Goal: Navigation & Orientation: Find specific page/section

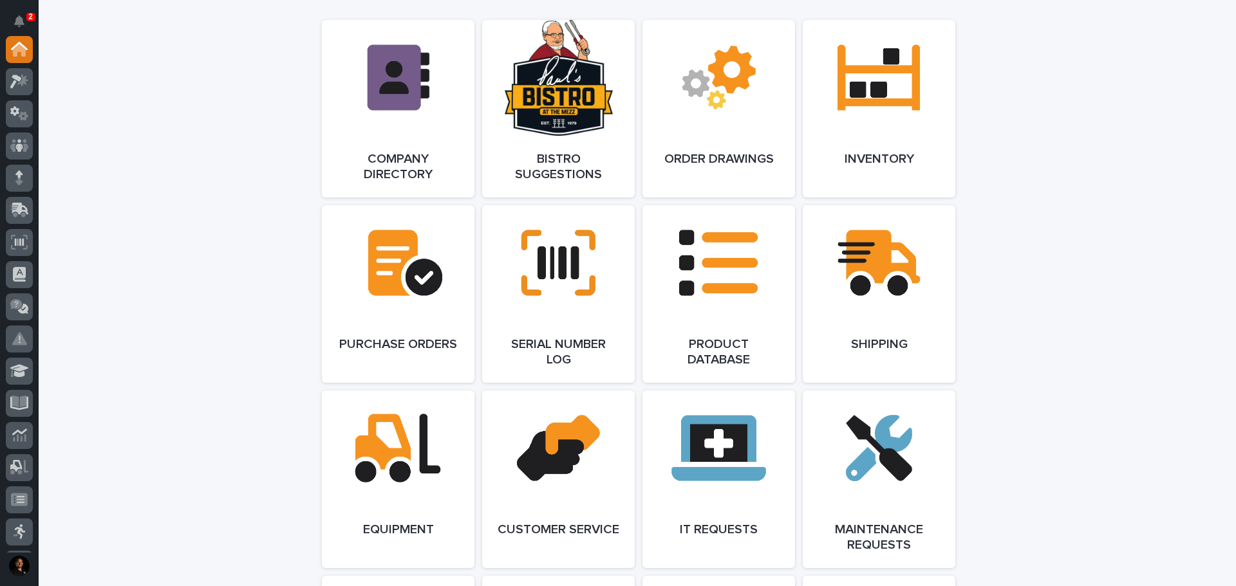
scroll to position [965, 0]
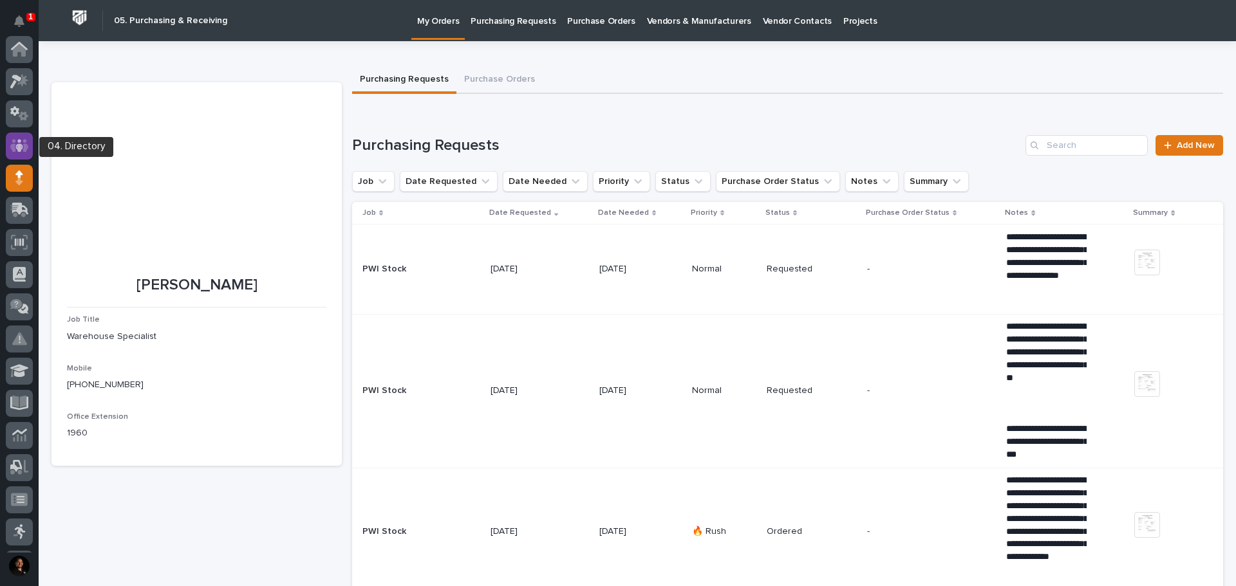
click at [30, 143] on div at bounding box center [19, 146] width 27 height 27
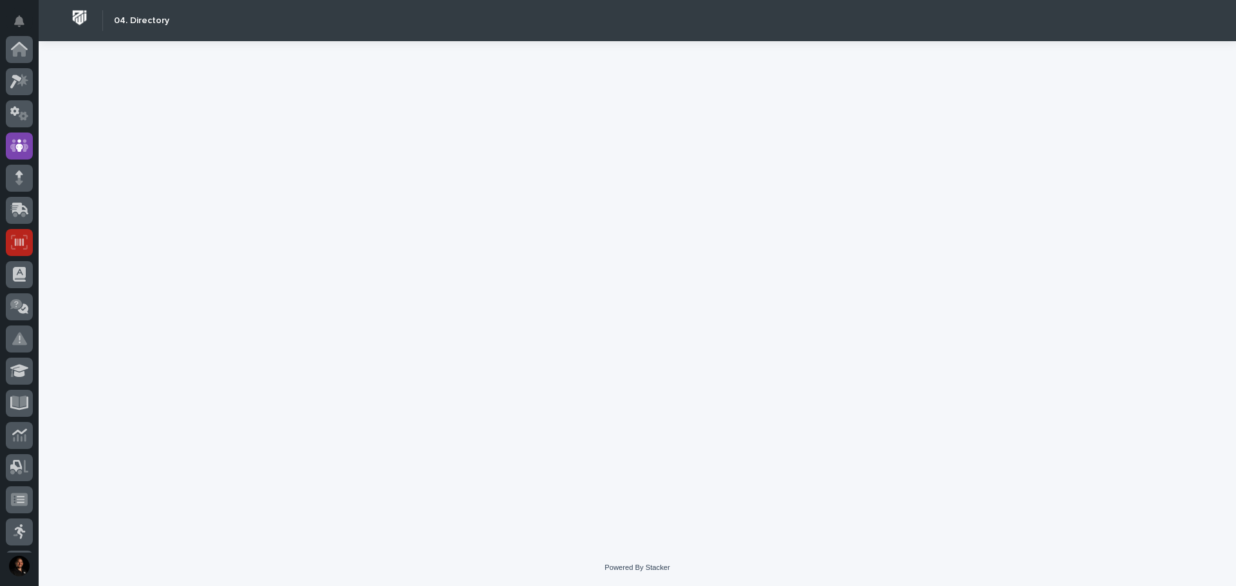
scroll to position [97, 0]
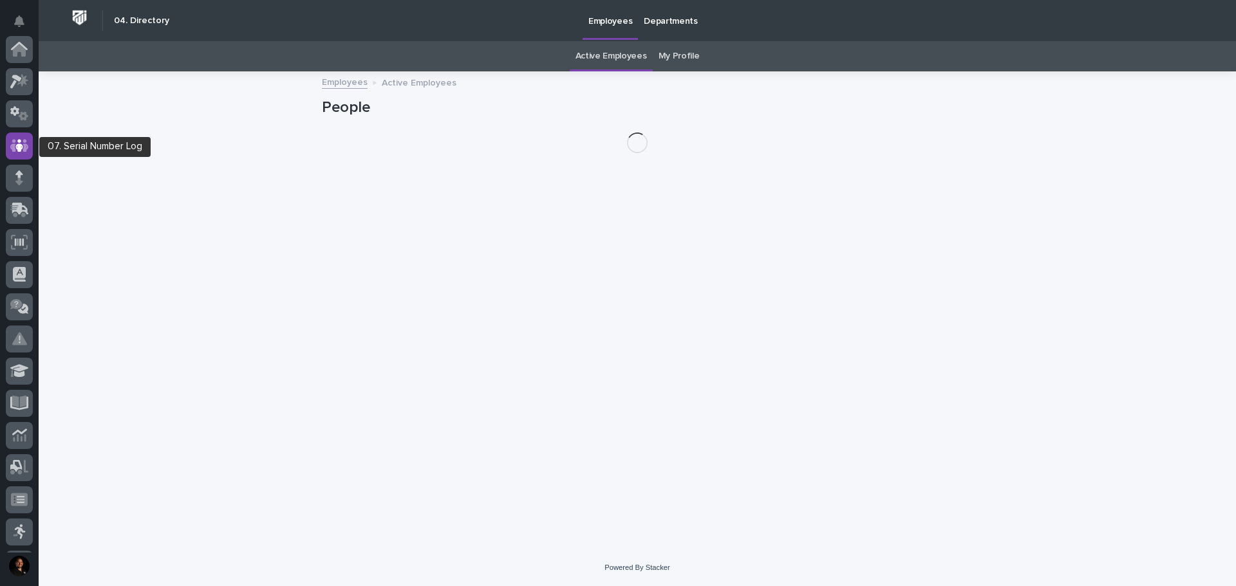
scroll to position [97, 0]
click at [663, 58] on link "My Profile" at bounding box center [678, 56] width 41 height 30
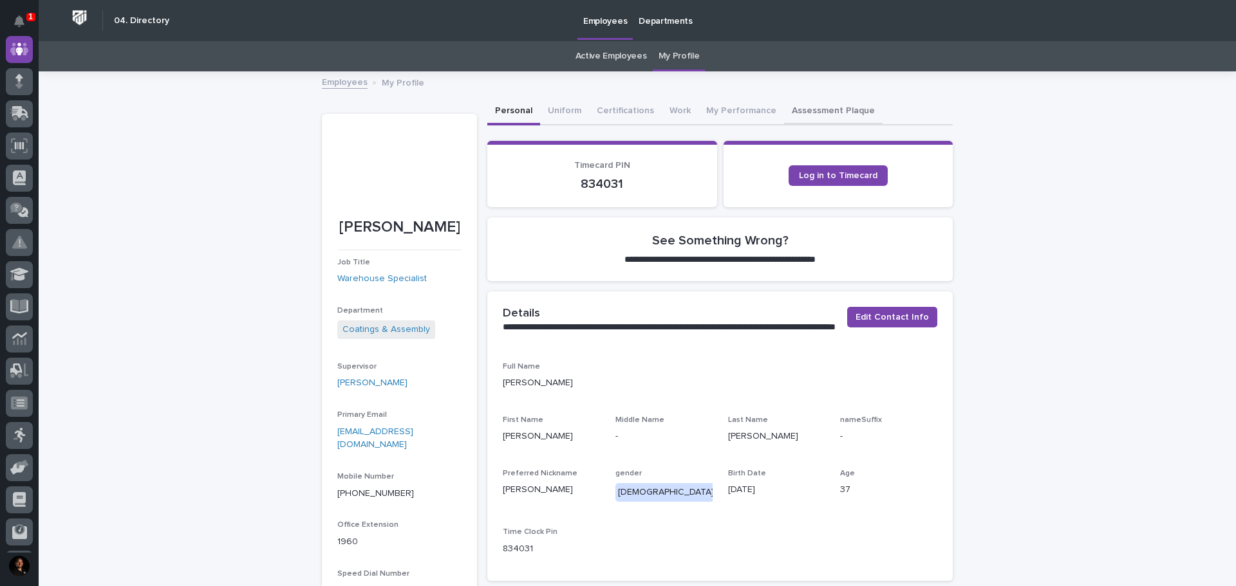
click at [790, 102] on button "Assessment Plaque" at bounding box center [833, 111] width 98 height 27
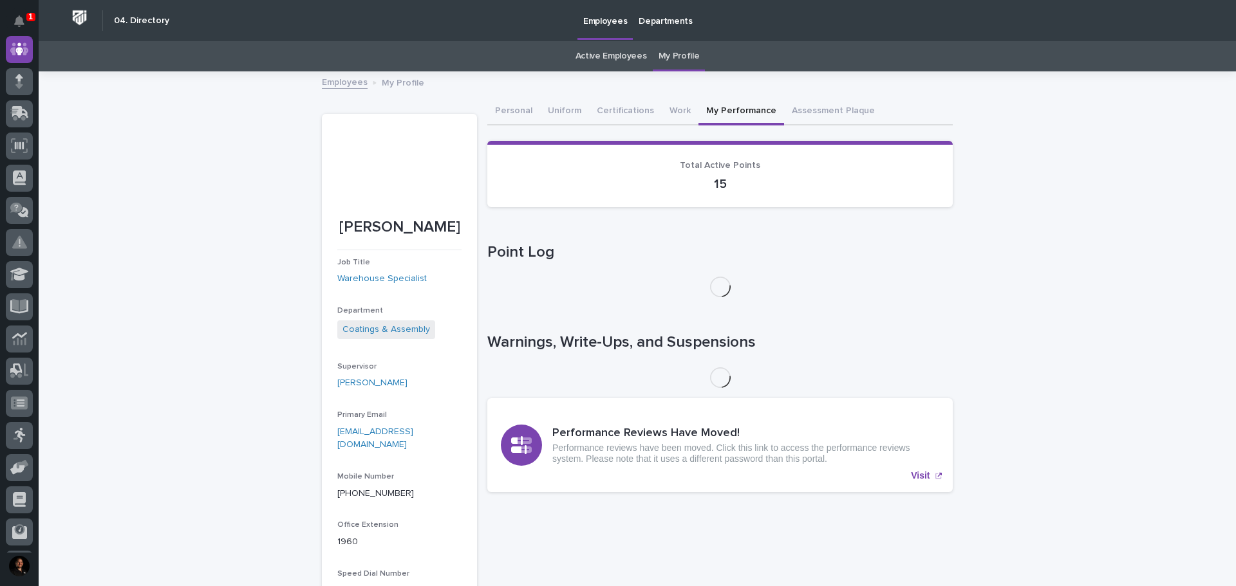
click at [707, 109] on button "My Performance" at bounding box center [741, 111] width 86 height 27
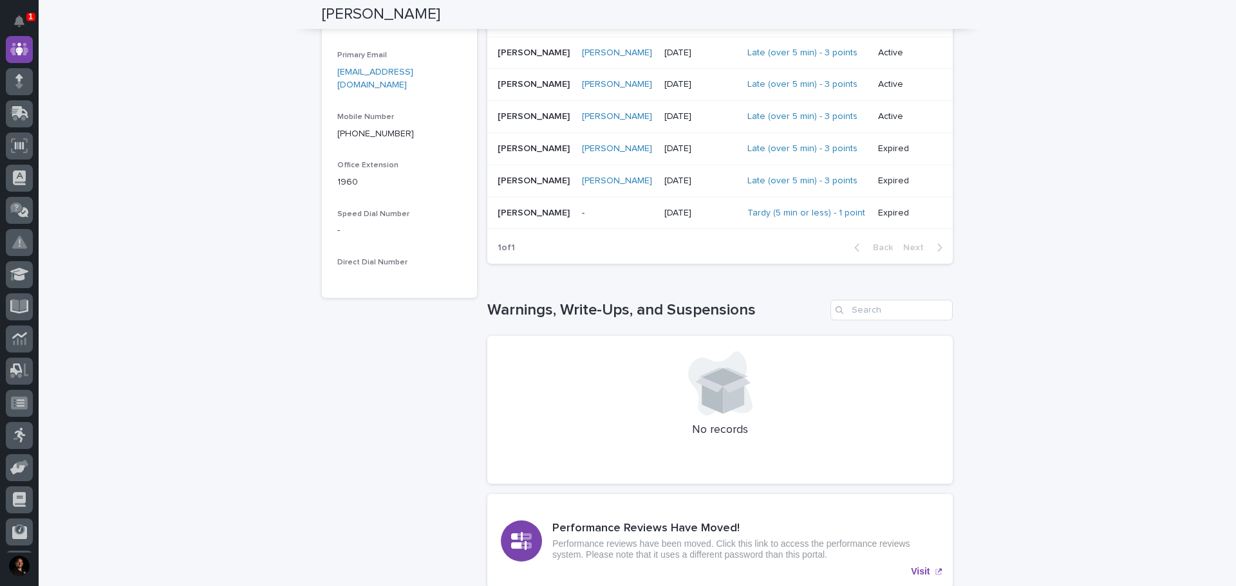
scroll to position [64, 0]
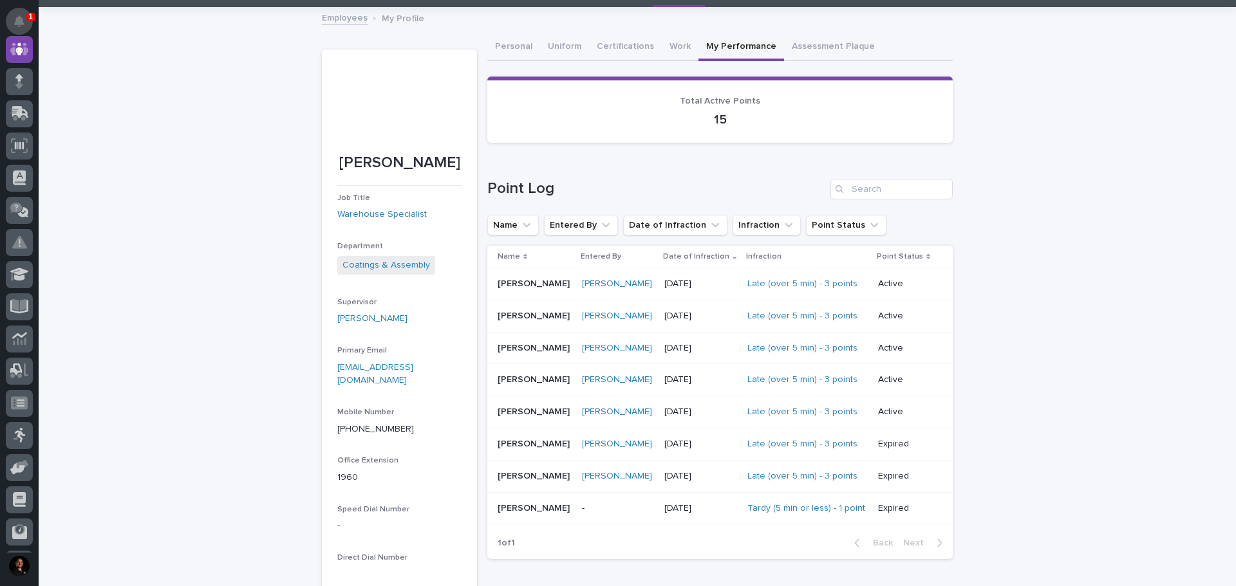
click at [19, 21] on icon "Notifications" at bounding box center [19, 21] width 10 height 12
click at [263, 529] on div "Loading... Saving… Loading... Saving… Kenny Beachy Kenny Beachy Job Title Wareh…" at bounding box center [637, 483] width 1197 height 950
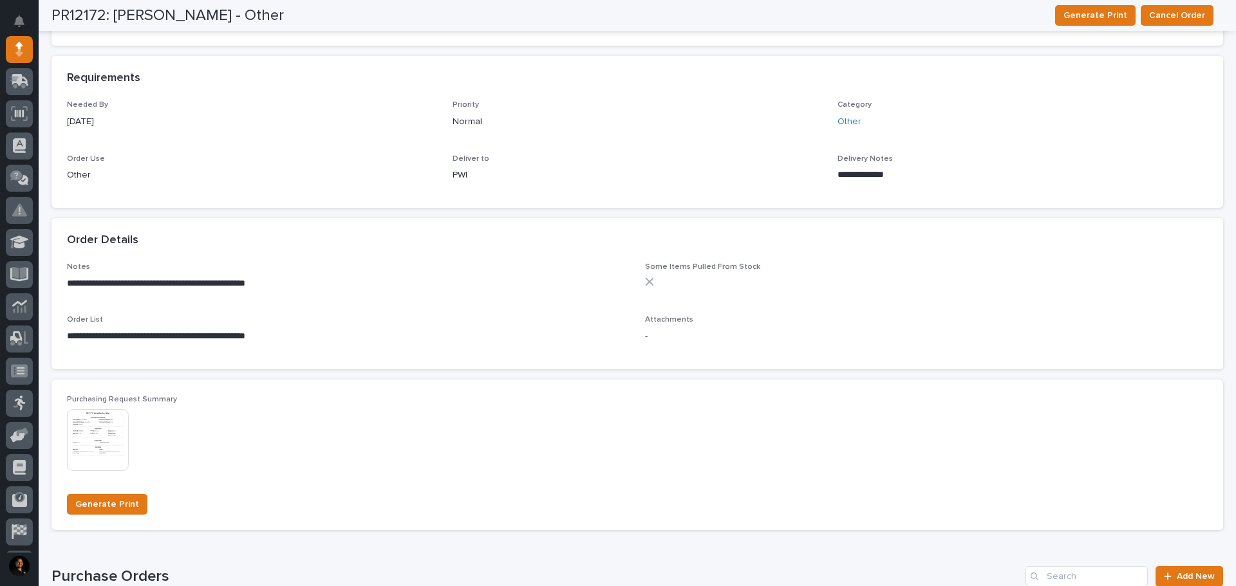
scroll to position [515, 0]
click at [90, 433] on img at bounding box center [98, 439] width 62 height 62
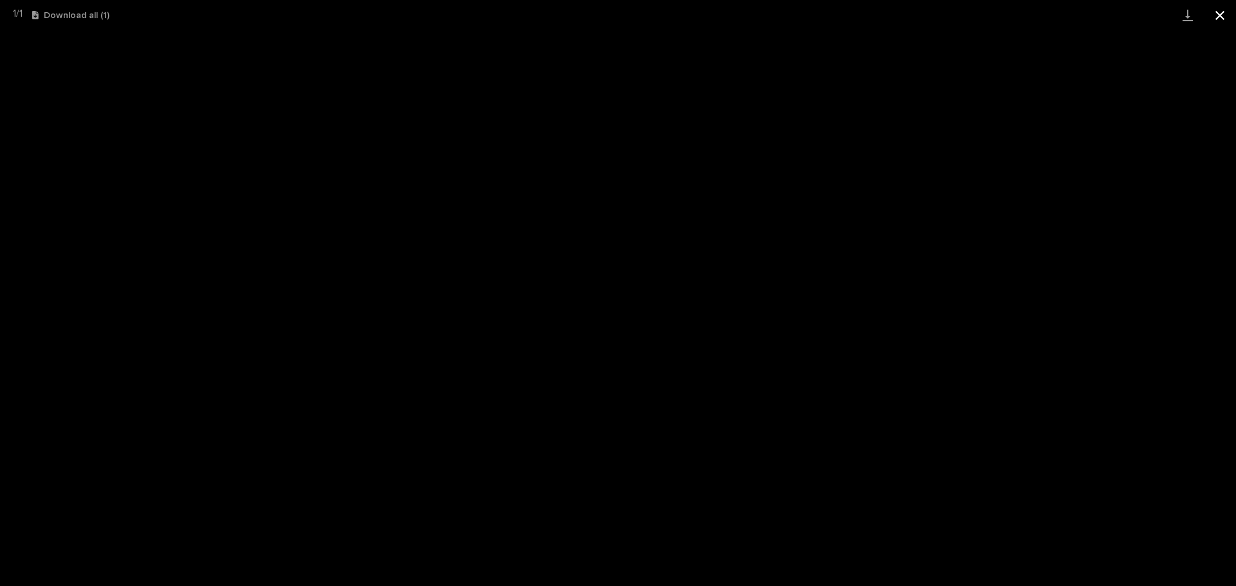
click at [1220, 14] on button "Close gallery" at bounding box center [1220, 15] width 32 height 30
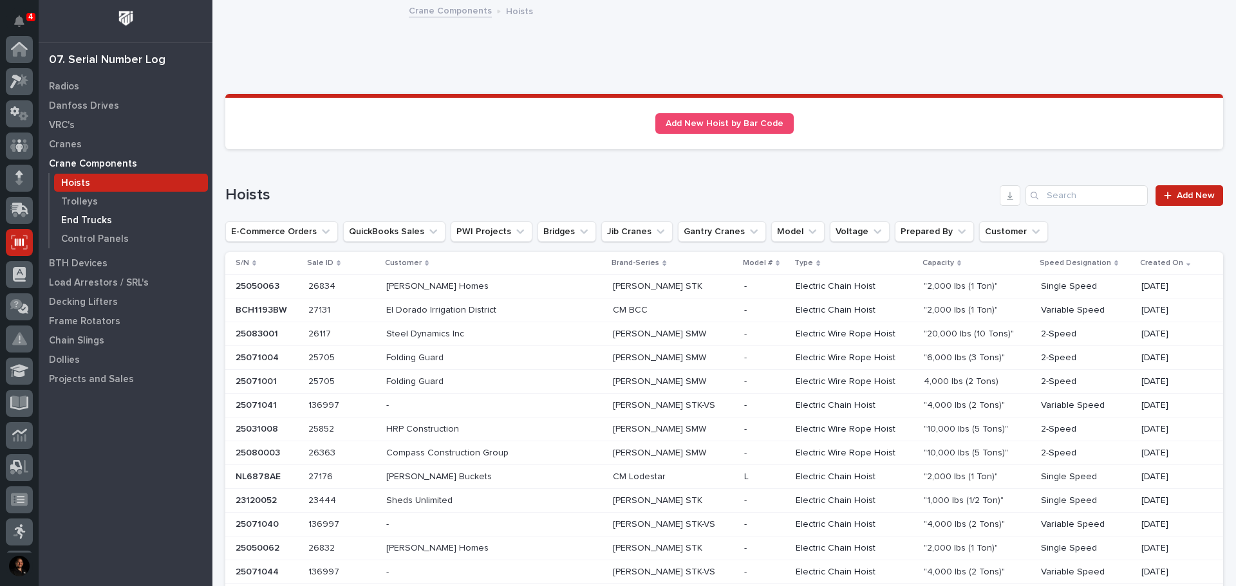
scroll to position [191, 0]
click at [86, 220] on p "End Trucks" at bounding box center [86, 221] width 51 height 12
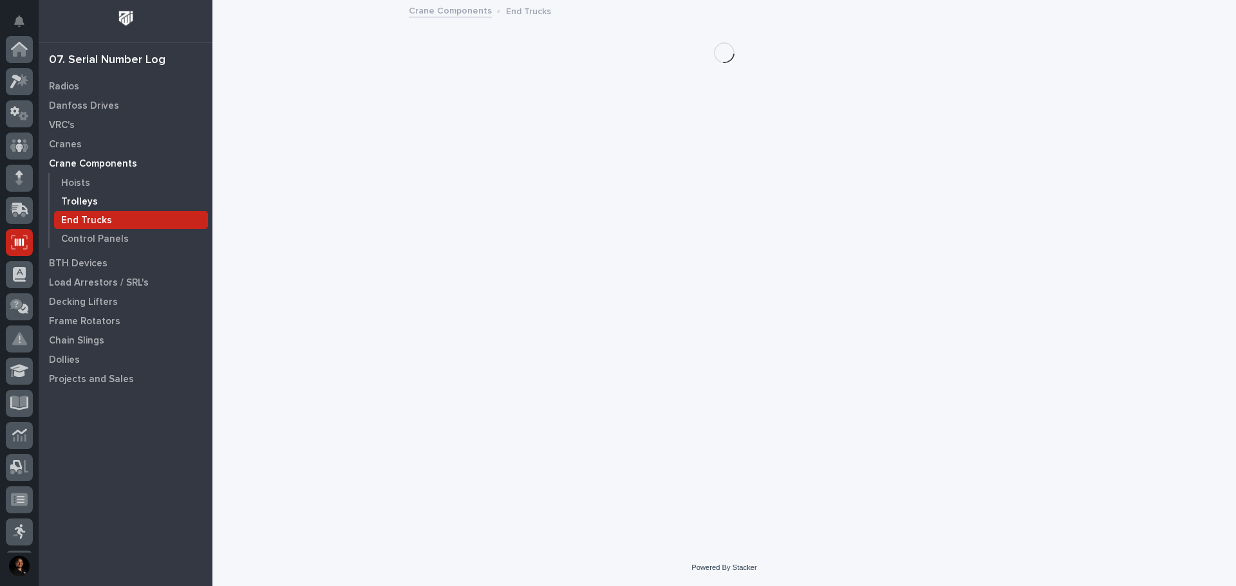
scroll to position [191, 0]
click at [83, 202] on p "Trolleys" at bounding box center [79, 202] width 37 height 12
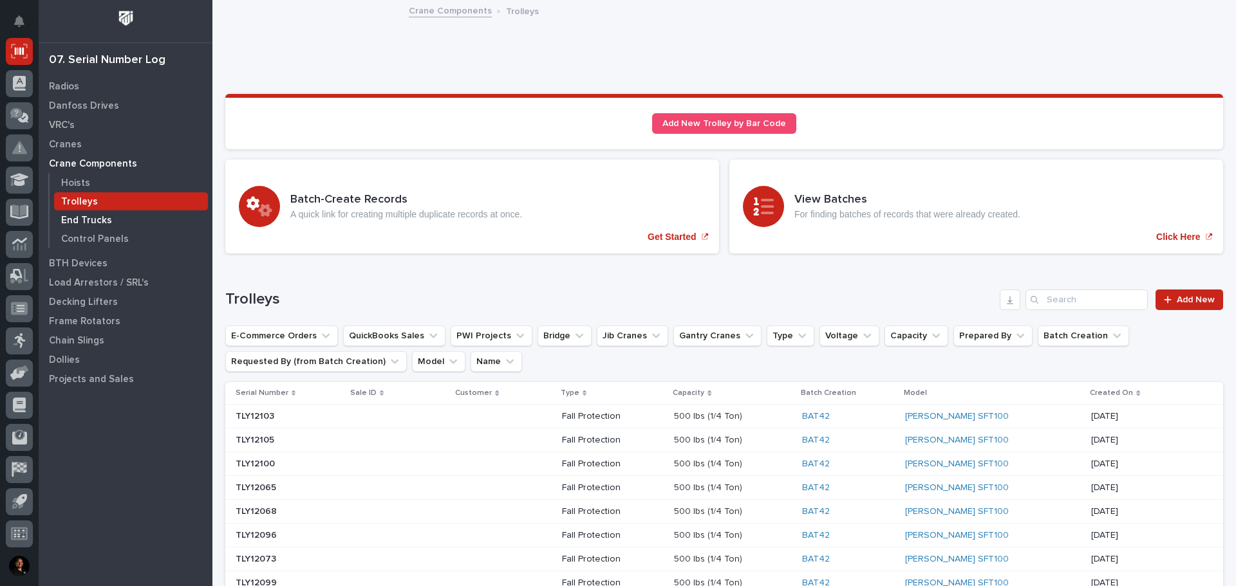
click at [84, 225] on p "End Trucks" at bounding box center [86, 221] width 51 height 12
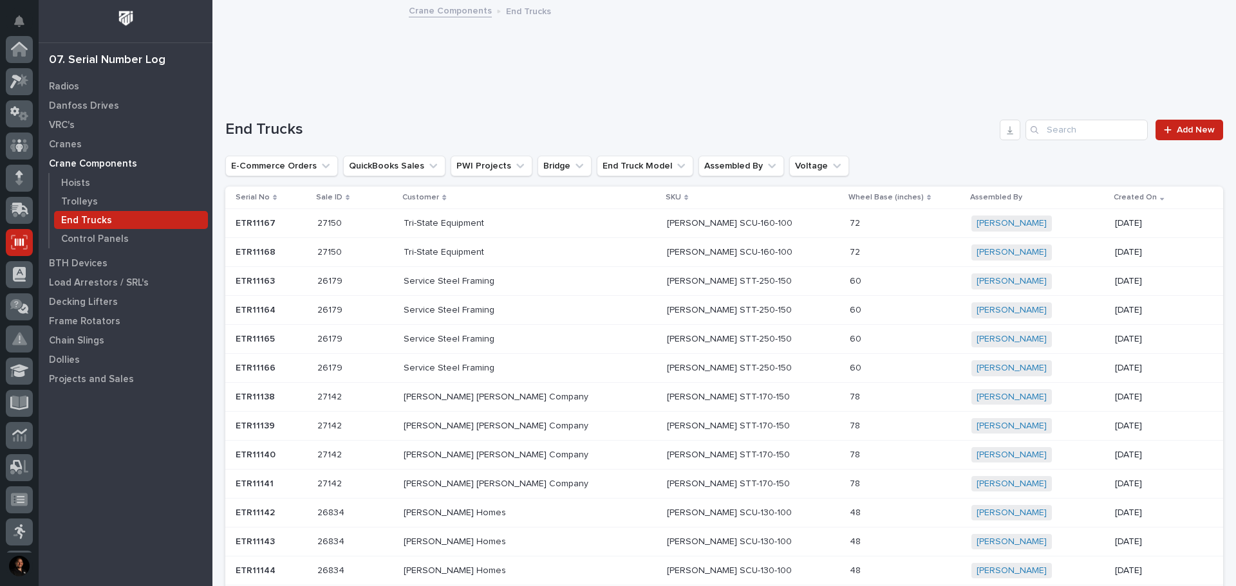
scroll to position [191, 0]
click at [26, 534] on icon at bounding box center [19, 533] width 17 height 13
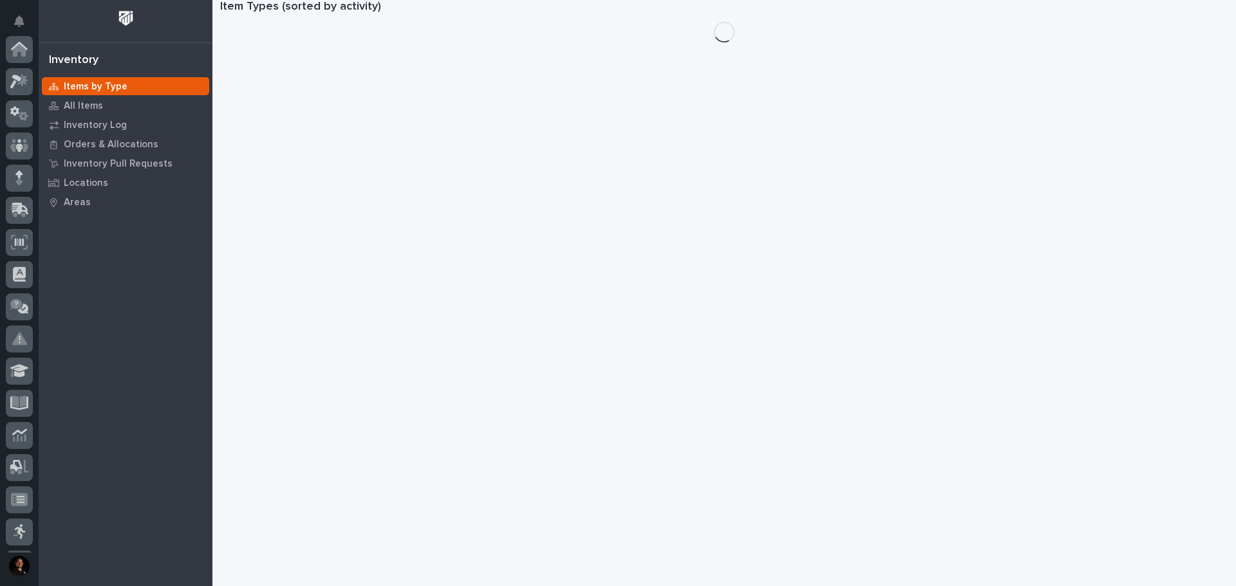
scroll to position [191, 0]
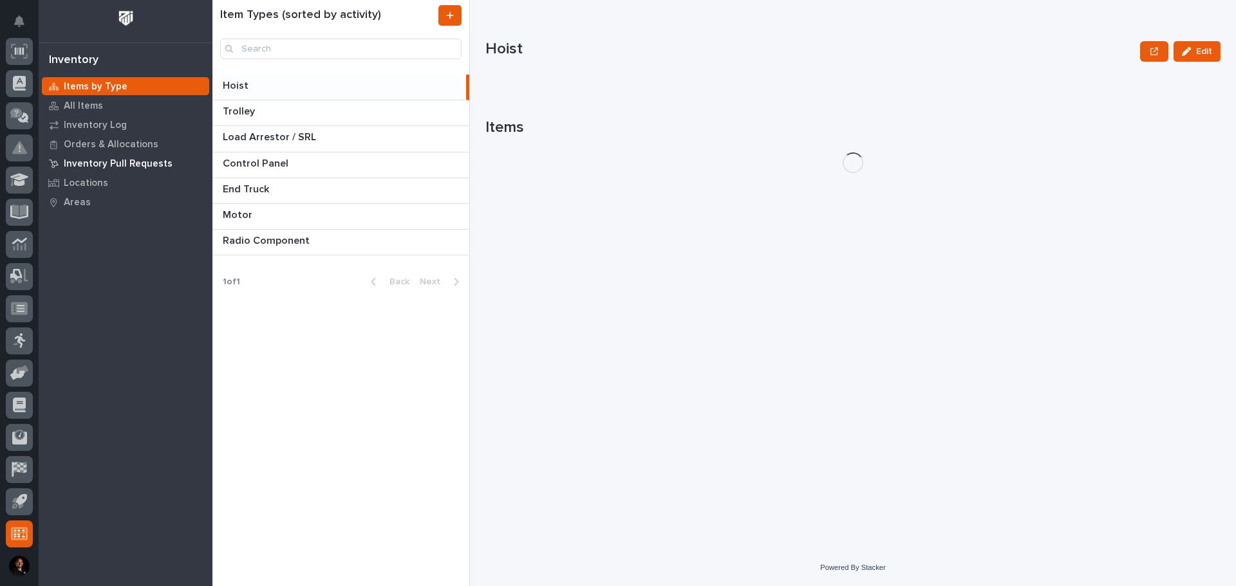
click at [131, 163] on p "Inventory Pull Requests" at bounding box center [118, 164] width 109 height 12
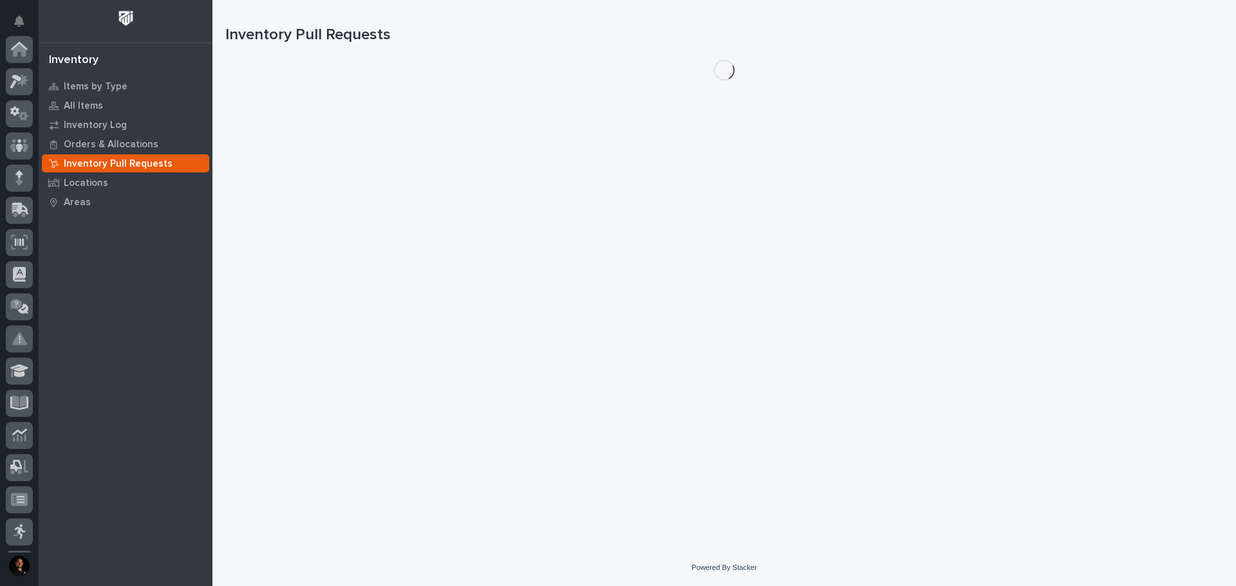
scroll to position [191, 0]
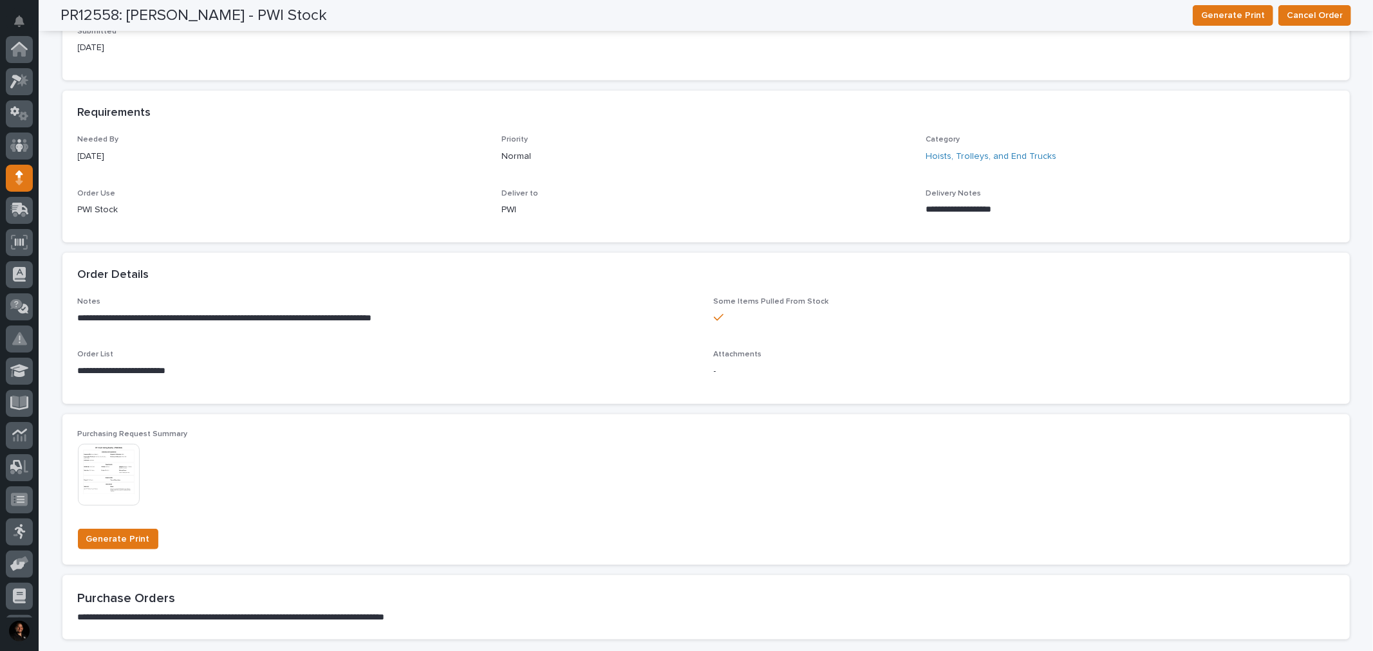
scroll to position [500, 0]
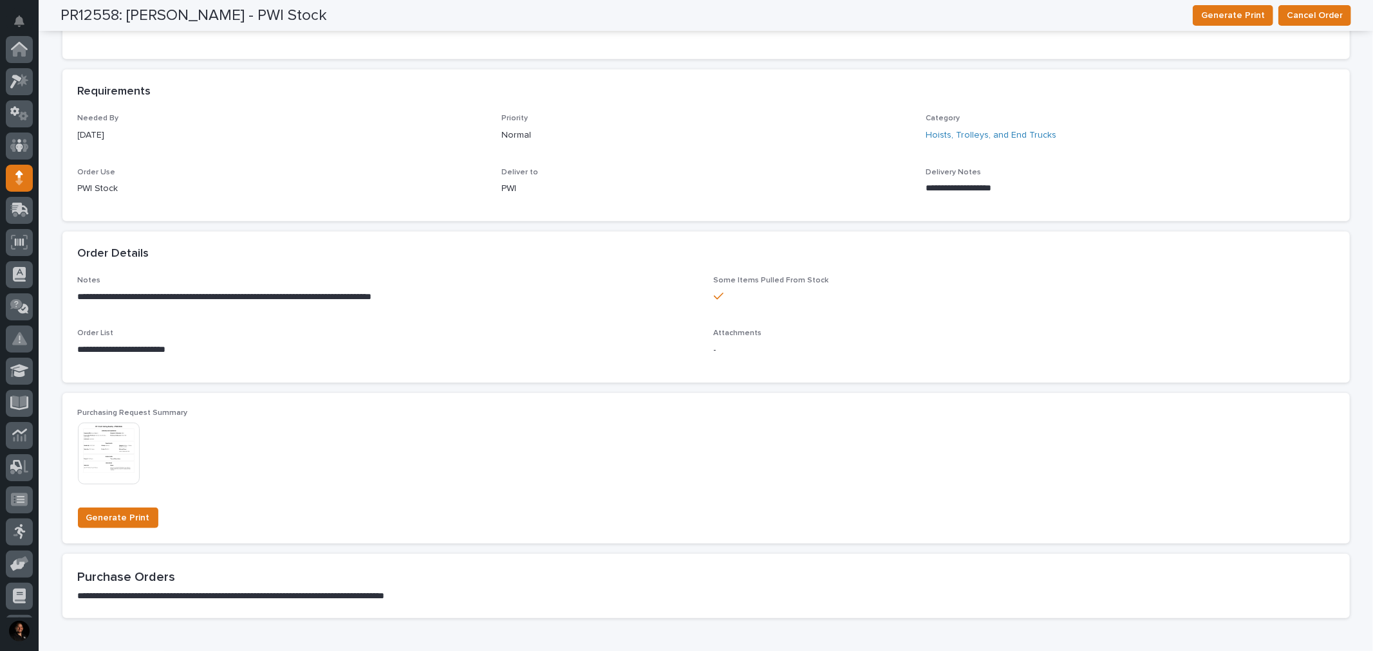
click at [106, 451] on img at bounding box center [109, 454] width 62 height 62
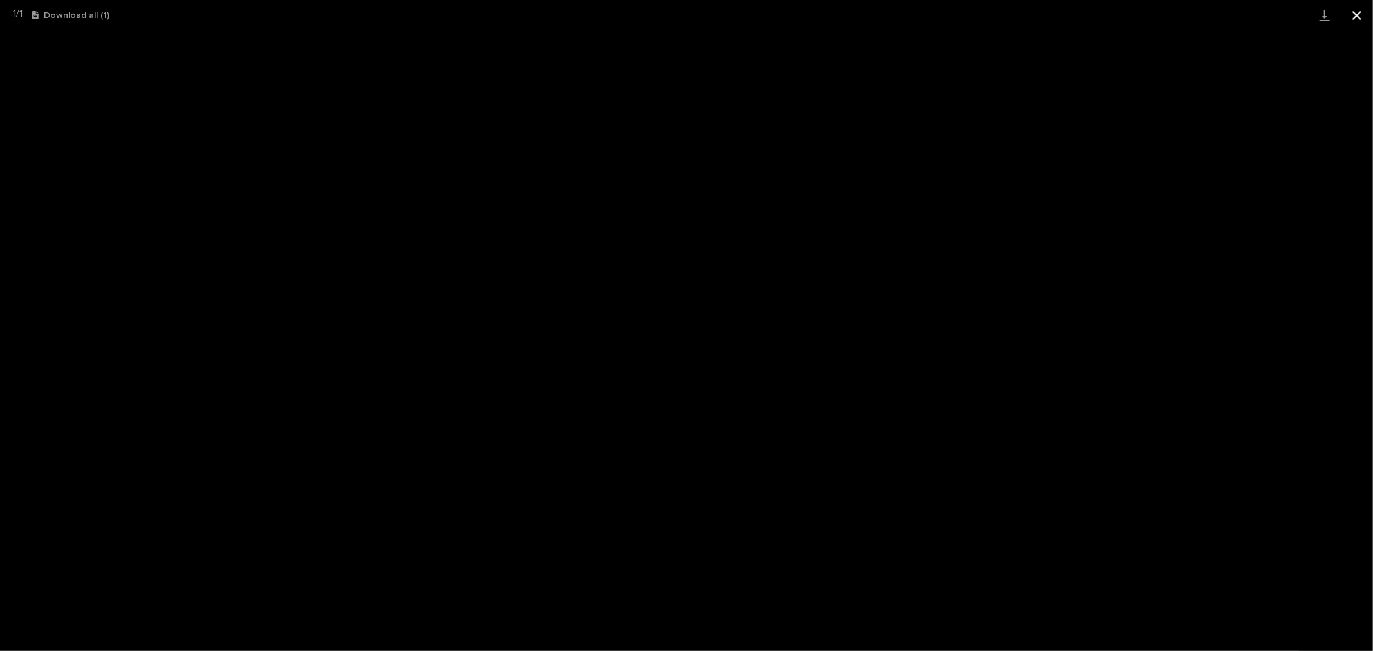
click at [1355, 8] on button "Close gallery" at bounding box center [1357, 15] width 32 height 30
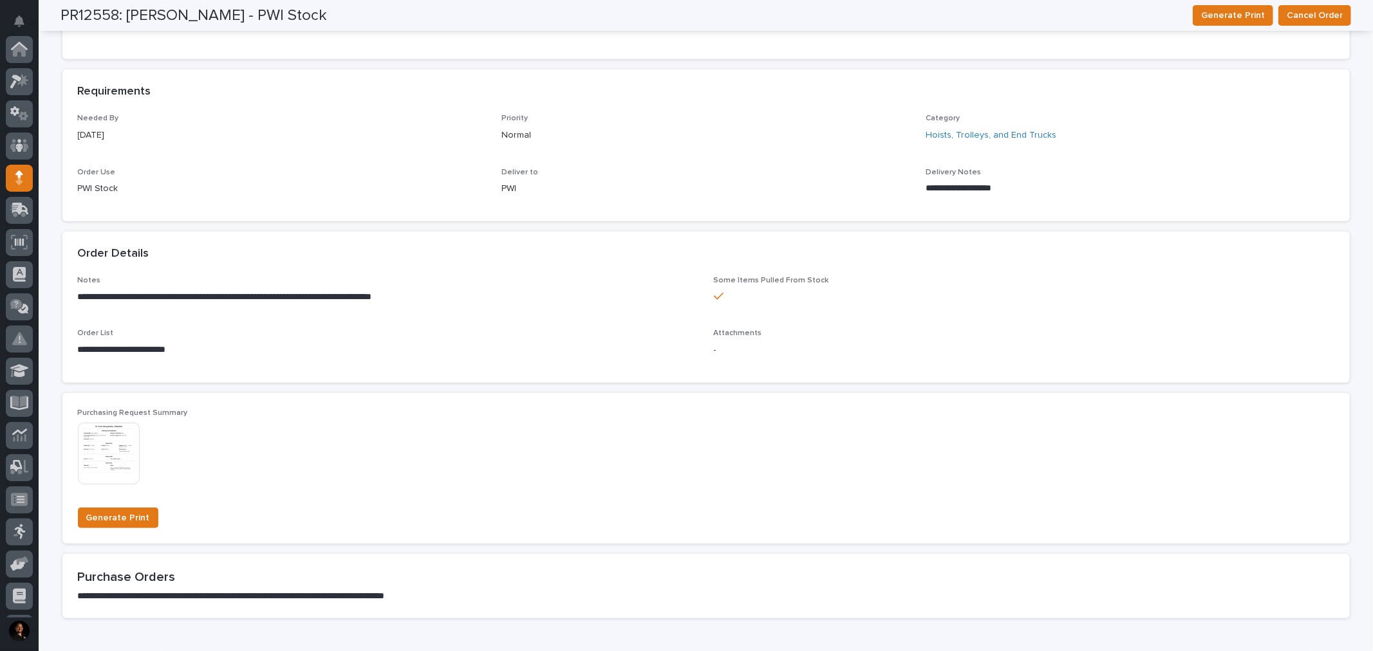
scroll to position [0, 0]
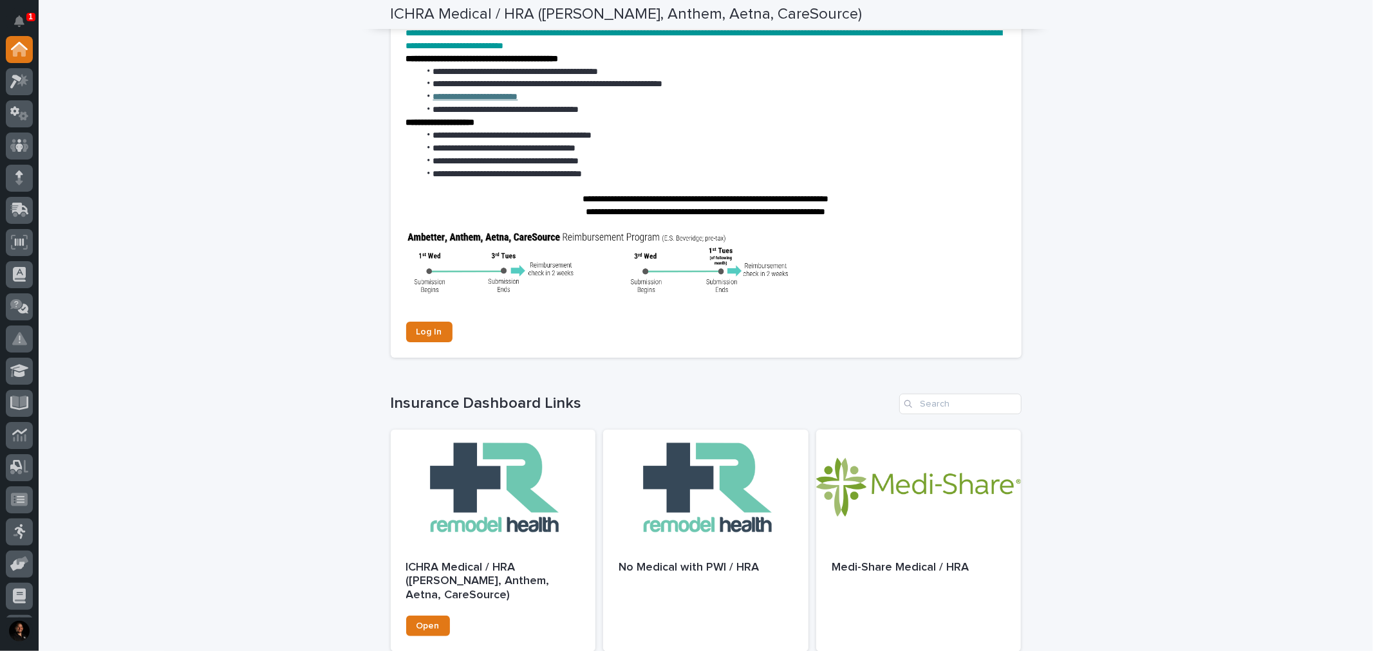
scroll to position [601, 0]
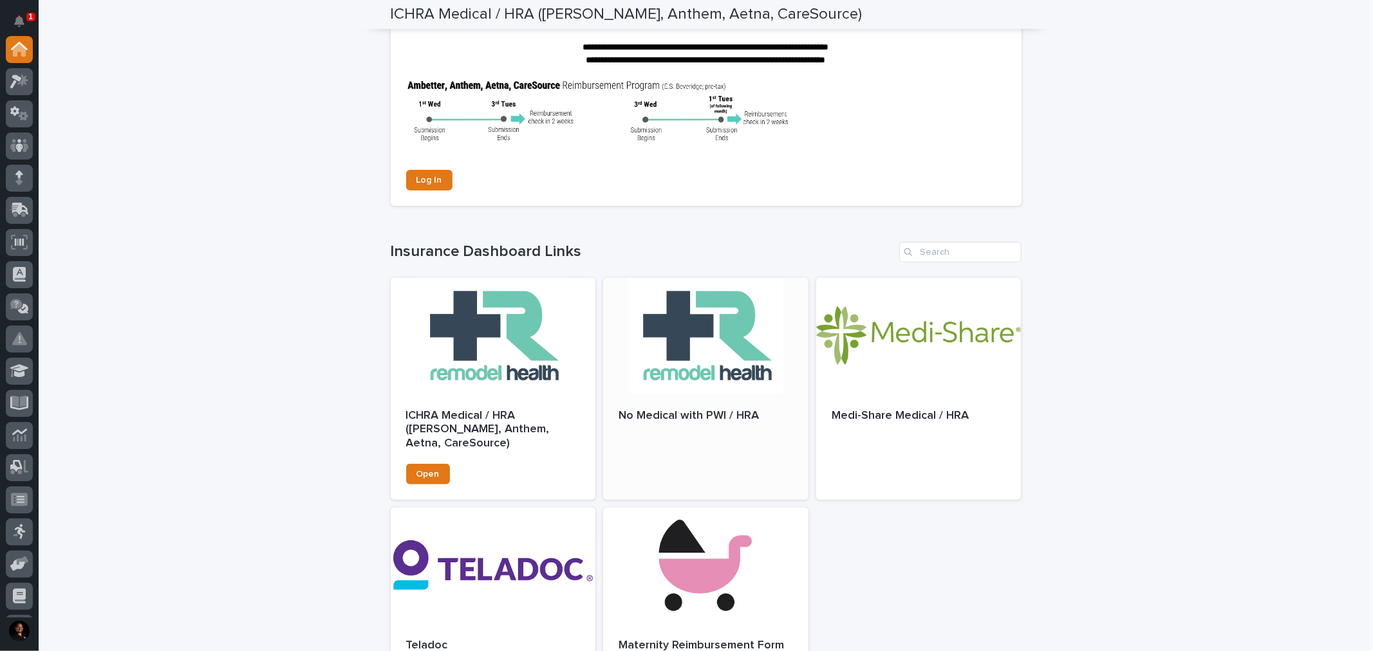
click at [714, 356] on div at bounding box center [705, 336] width 205 height 116
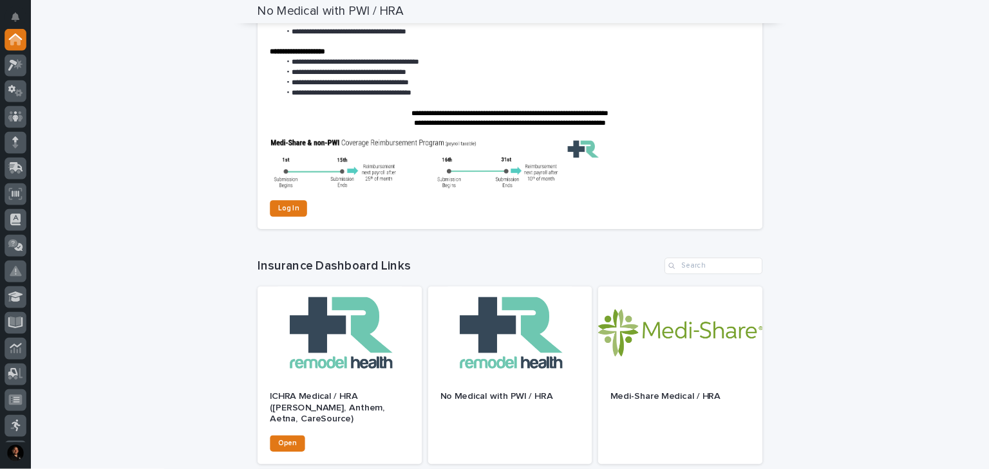
scroll to position [142, 0]
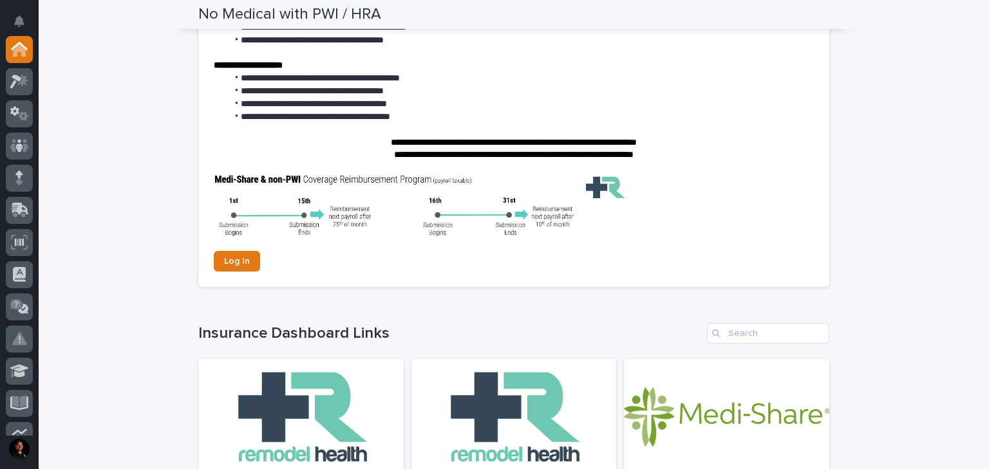
click at [102, 373] on div "**********" at bounding box center [514, 395] width 950 height 990
